Goal: Task Accomplishment & Management: Manage account settings

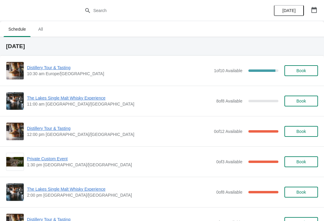
click at [128, 127] on span "Distillery Tour & Tasting" at bounding box center [119, 128] width 184 height 6
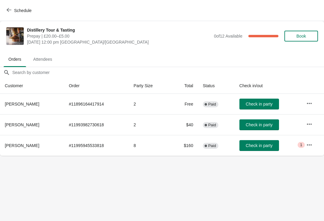
click at [48, 63] on span "Attendees" at bounding box center [43, 59] width 29 height 11
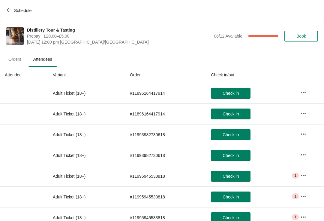
click at [16, 62] on span "Orders" at bounding box center [15, 59] width 23 height 11
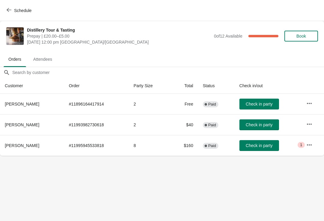
click at [8, 7] on button "Schedule" at bounding box center [19, 10] width 33 height 11
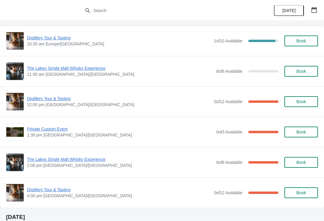
scroll to position [31, 0]
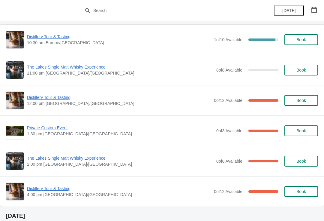
click at [90, 156] on span "The Lakes Single Malt Whisky Experience" at bounding box center [120, 158] width 186 height 6
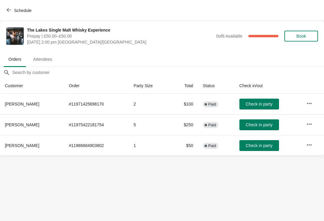
click at [11, 8] on icon "button" at bounding box center [9, 10] width 5 height 5
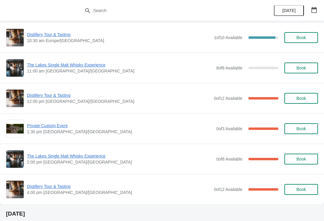
scroll to position [35, 0]
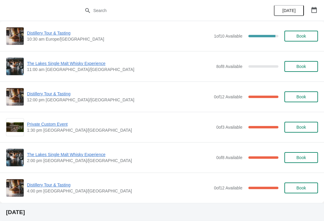
click at [68, 180] on div "Distillery Tour & Tasting 4:00 pm Europe/[GEOGRAPHIC_DATA] 0 of 12 Available 10…" at bounding box center [162, 188] width 312 height 18
click at [70, 187] on span "Distillery Tour & Tasting" at bounding box center [119, 185] width 184 height 6
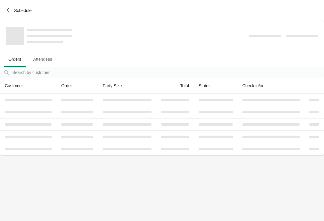
scroll to position [0, 0]
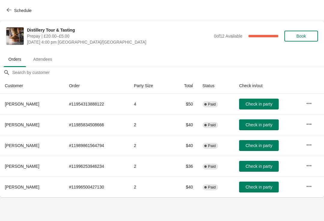
click at [45, 50] on div "Distillery Tour & Tasting Prepay | £20.00–£5.00 [DATE] 4:00 pm [GEOGRAPHIC_DATA…" at bounding box center [162, 36] width 324 height 30
click at [49, 58] on span "Attendees" at bounding box center [43, 59] width 29 height 11
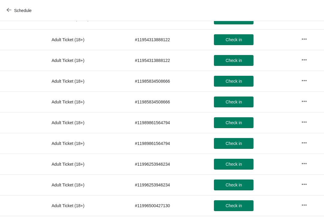
scroll to position [110, 0]
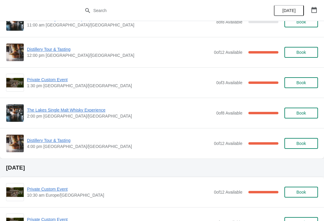
scroll to position [109, 0]
